Goal: Transaction & Acquisition: Purchase product/service

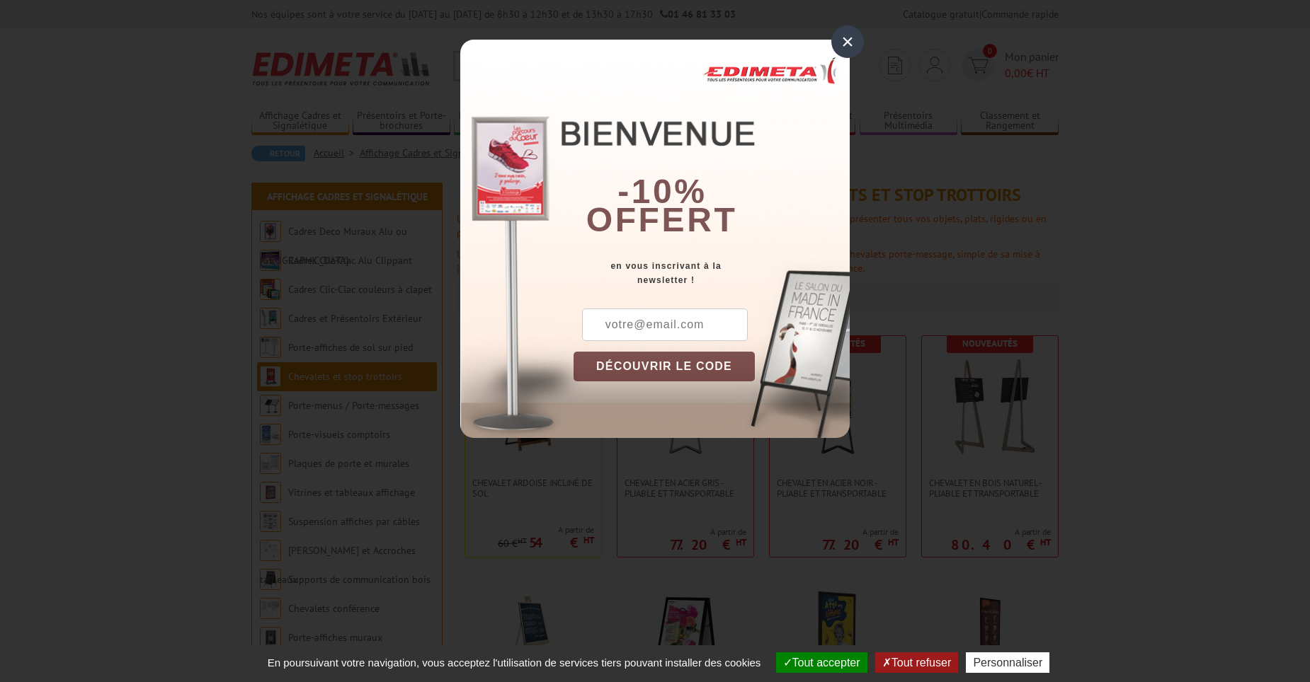
click at [854, 44] on div "×" at bounding box center [847, 41] width 33 height 33
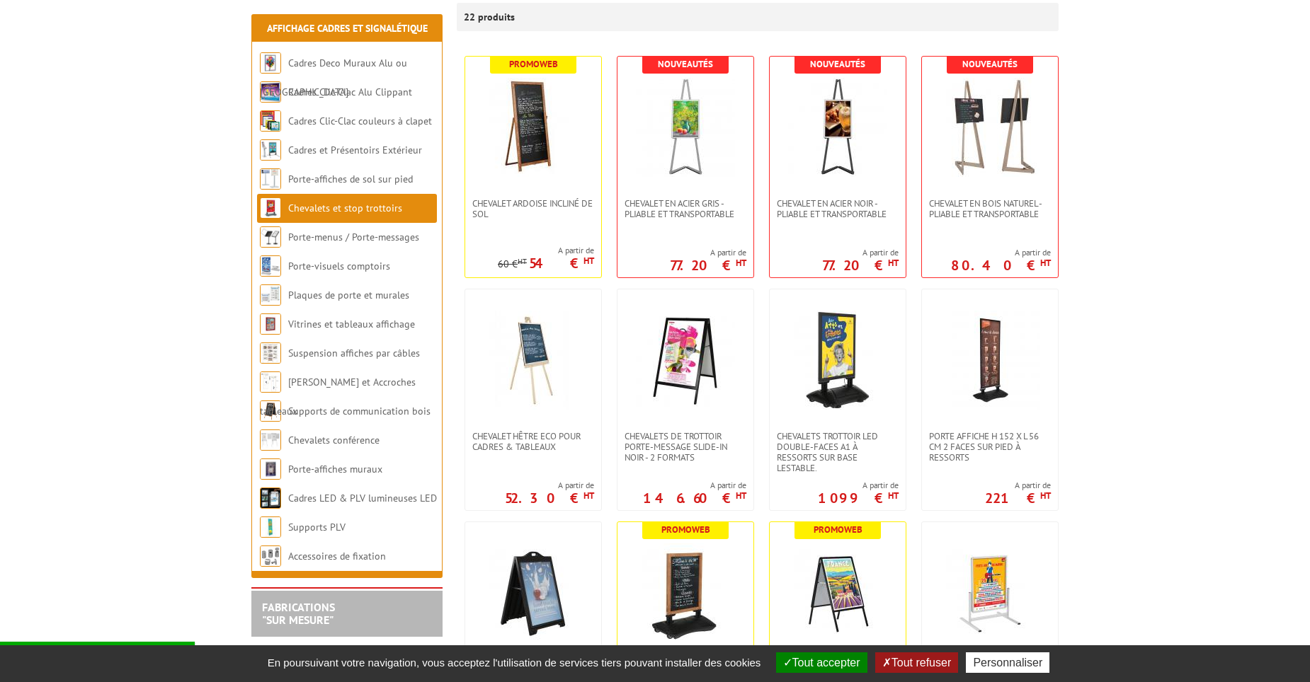
scroll to position [283, 0]
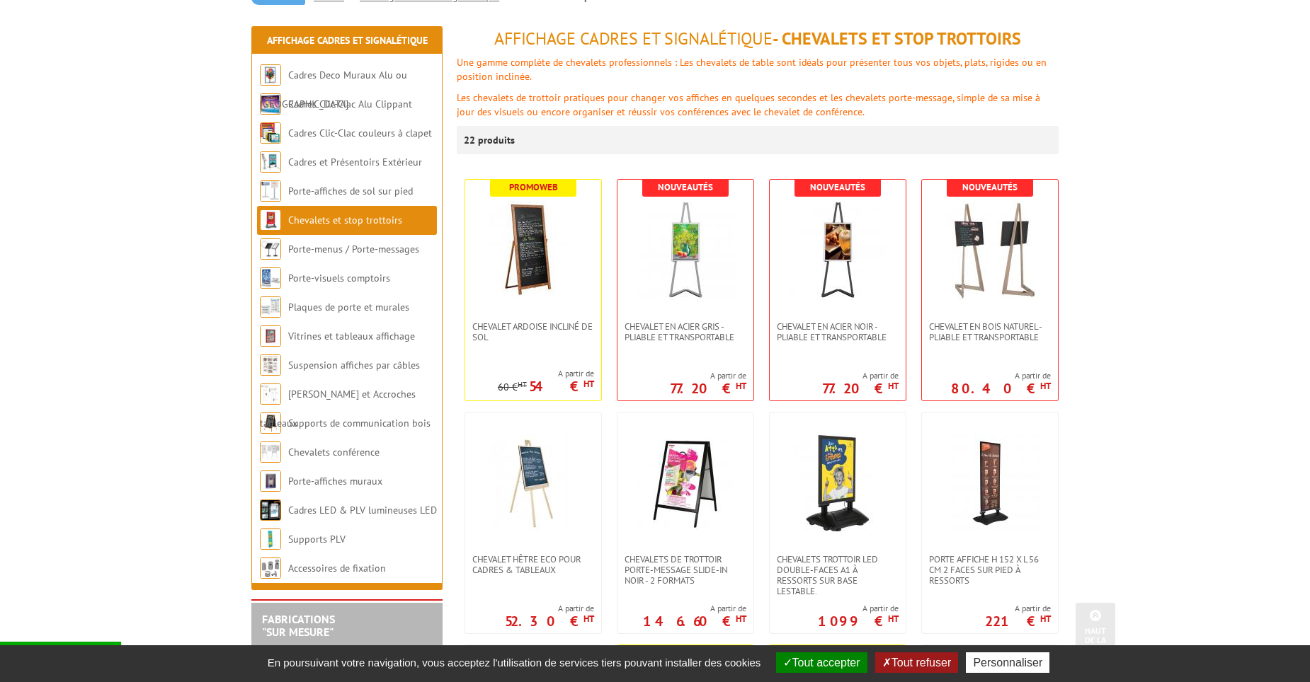
scroll to position [142, 0]
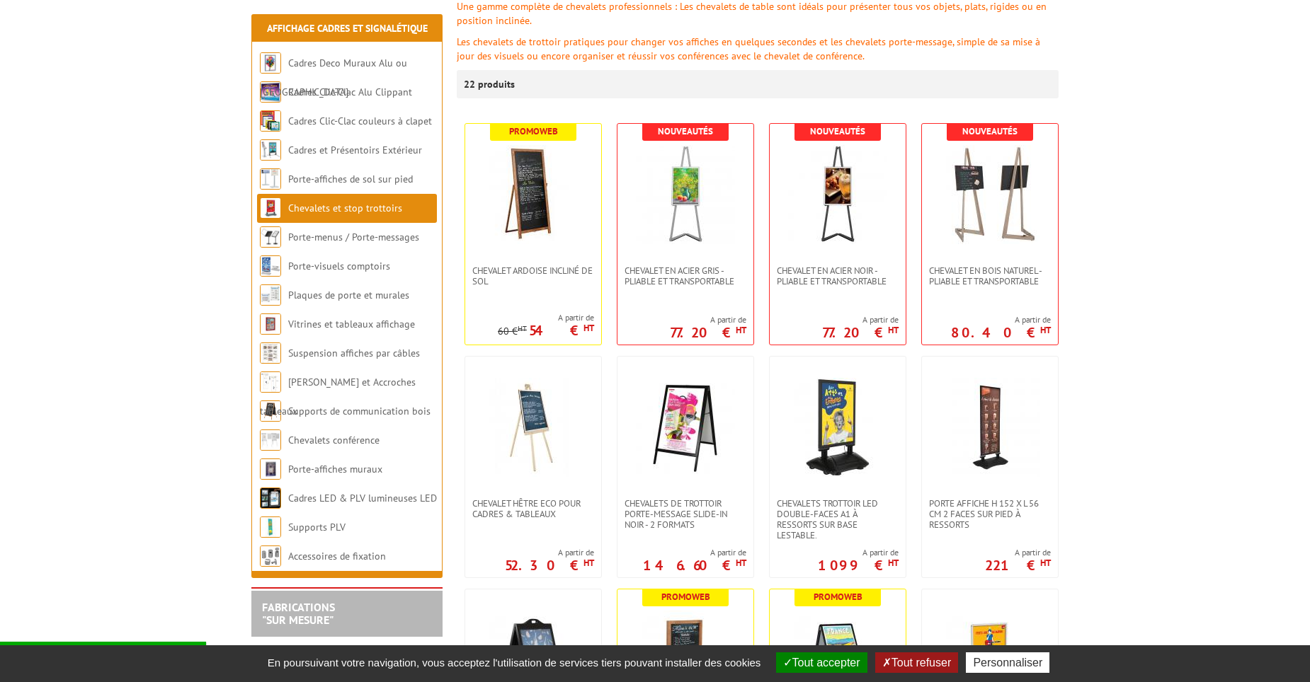
scroll to position [354, 0]
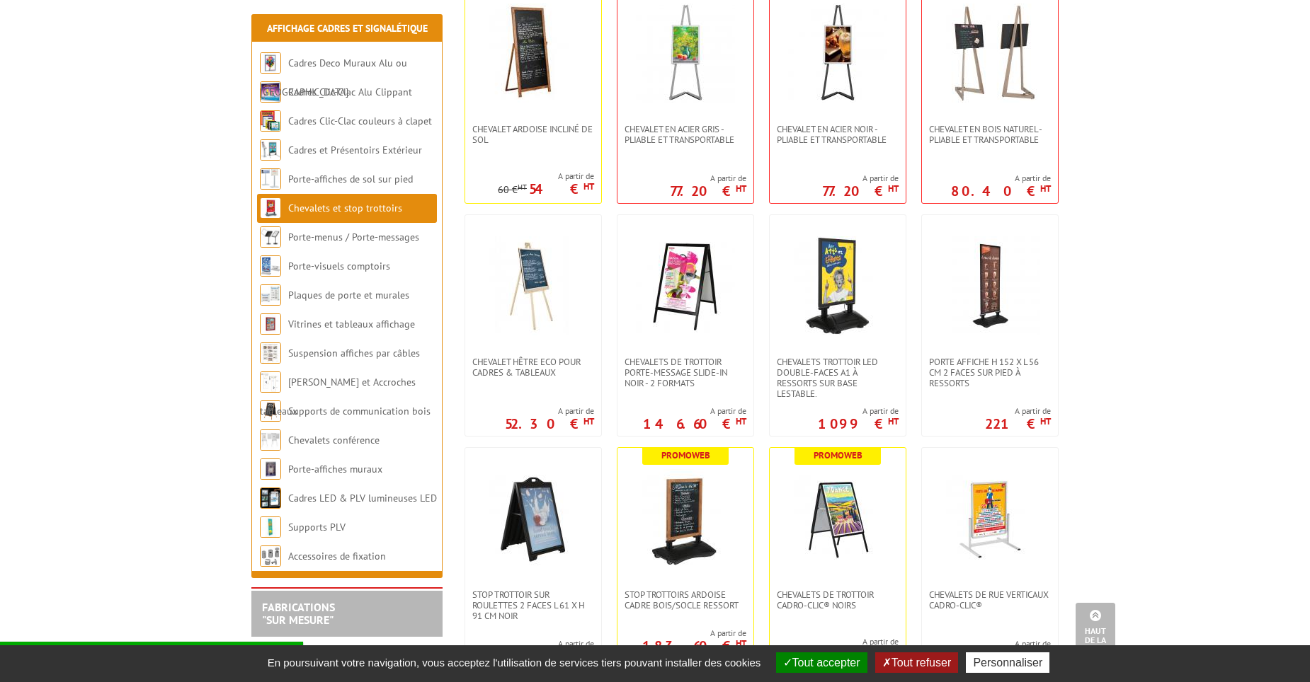
click at [549, 82] on img at bounding box center [532, 53] width 99 height 99
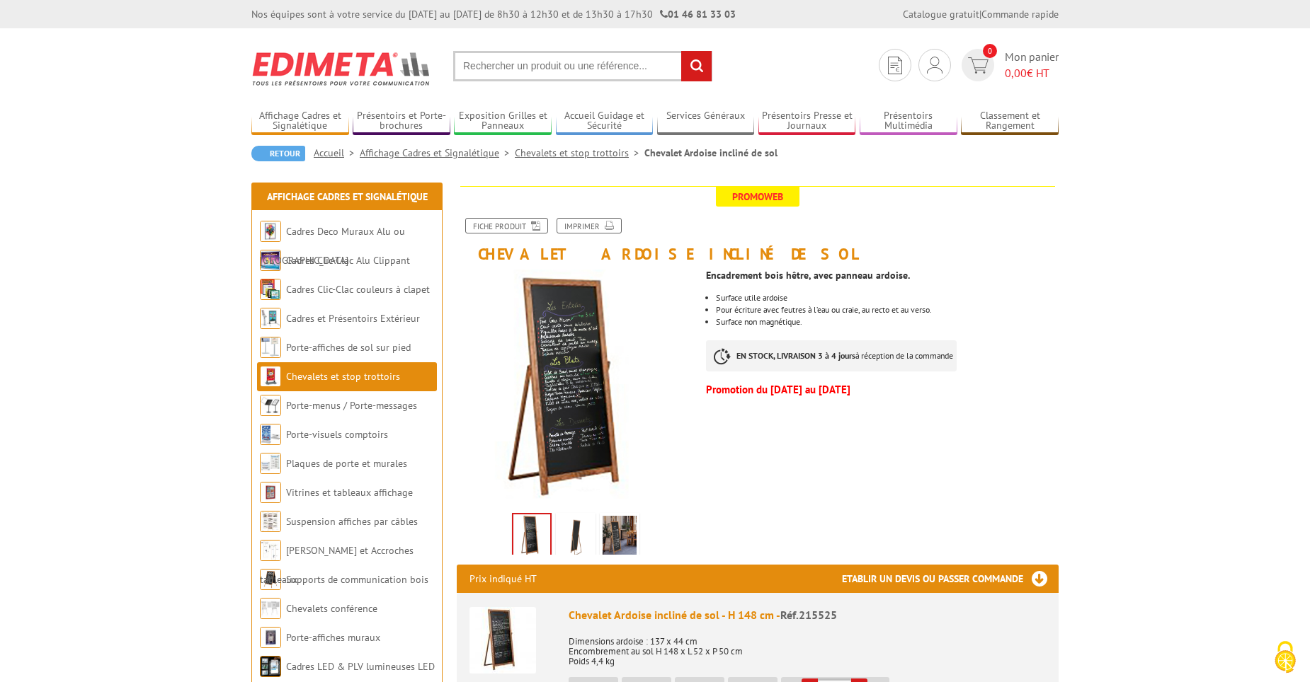
click at [580, 539] on img at bounding box center [576, 538] width 34 height 44
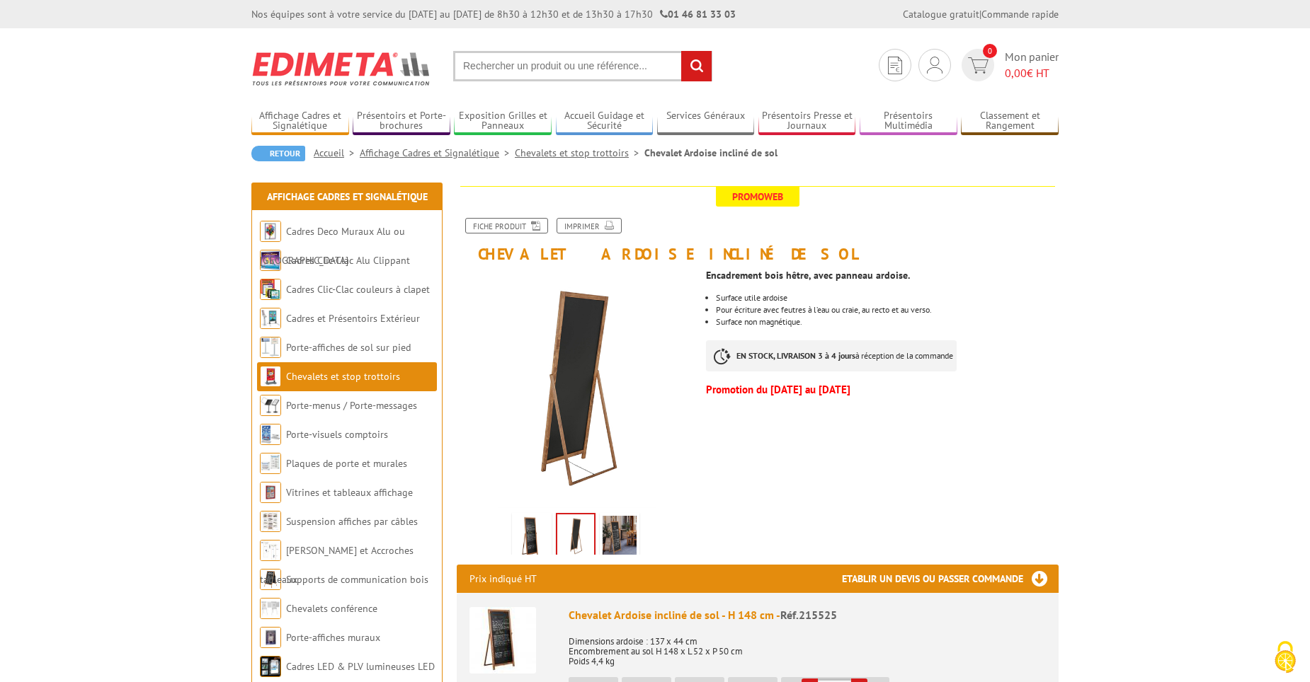
click at [619, 541] on img at bounding box center [619, 538] width 34 height 44
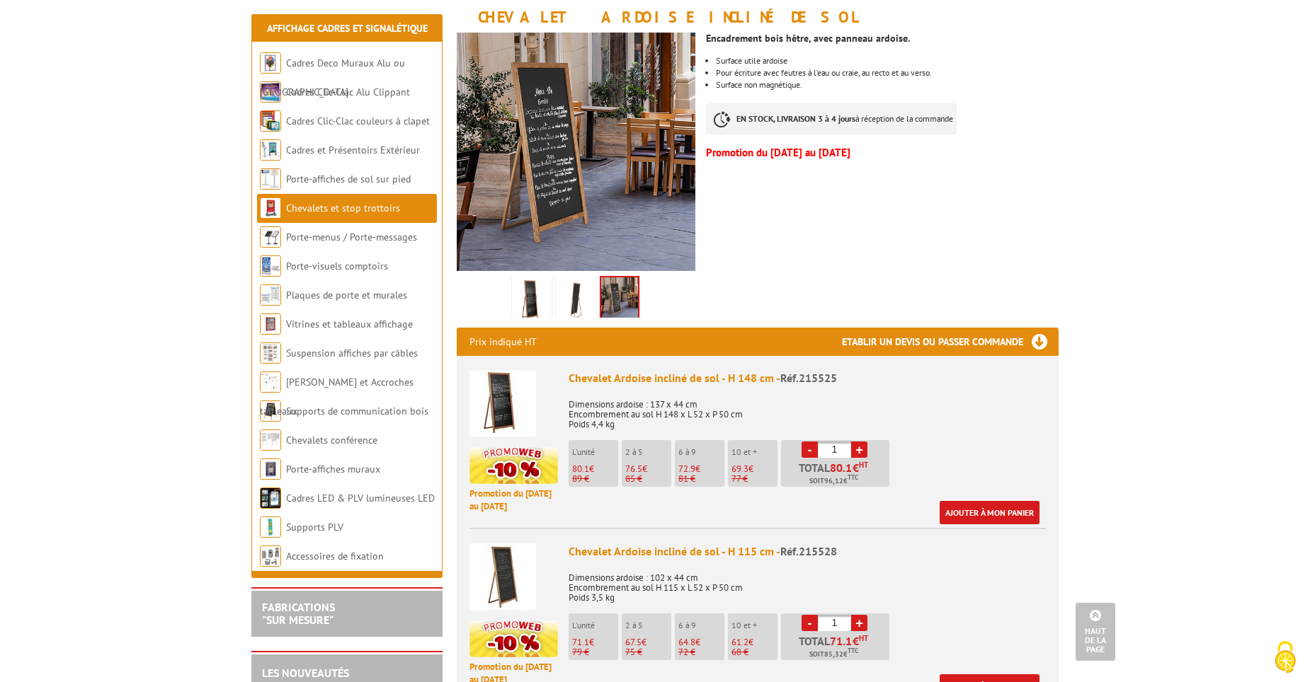
scroll to position [212, 0]
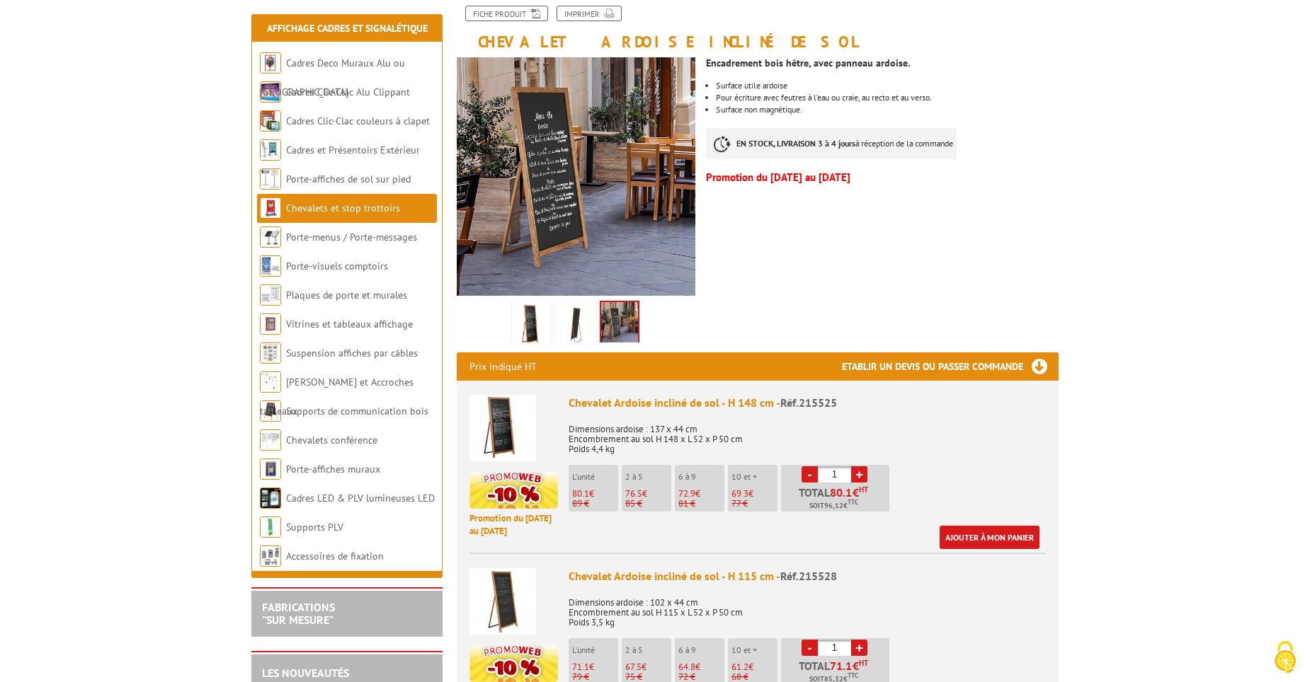
click at [569, 323] on img at bounding box center [576, 326] width 34 height 44
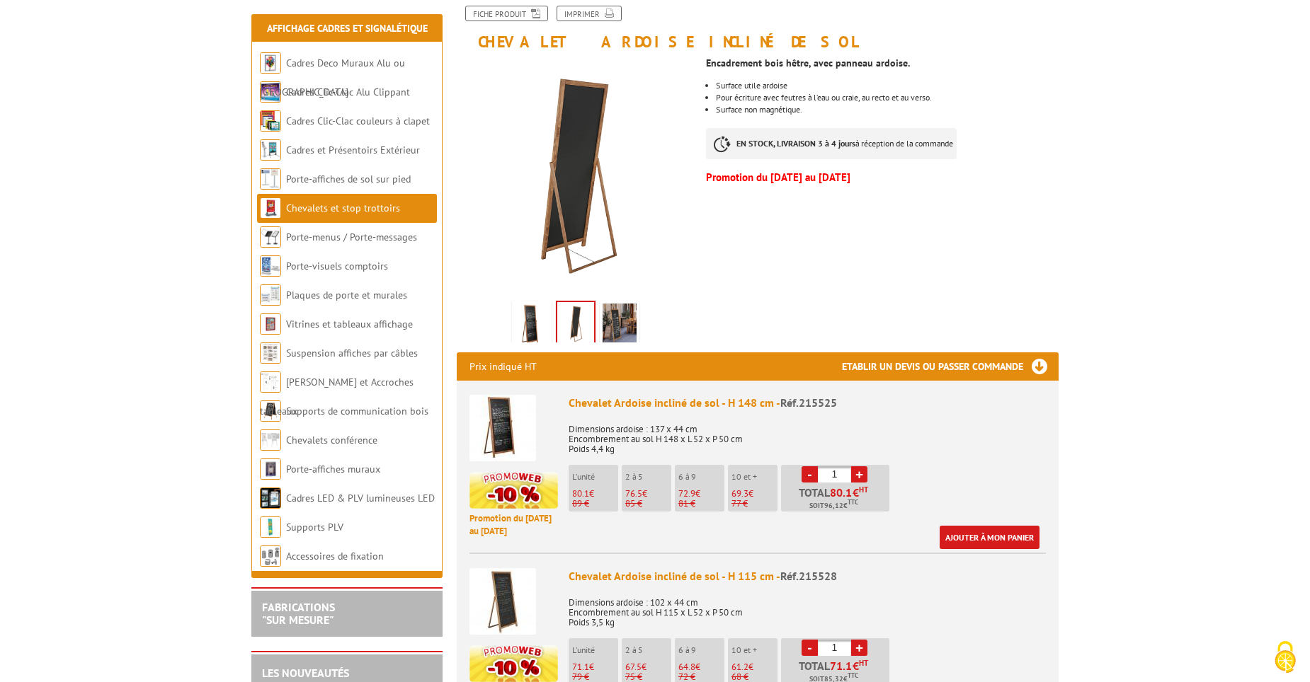
click at [525, 333] on img at bounding box center [532, 326] width 34 height 44
